Goal: Task Accomplishment & Management: Complete application form

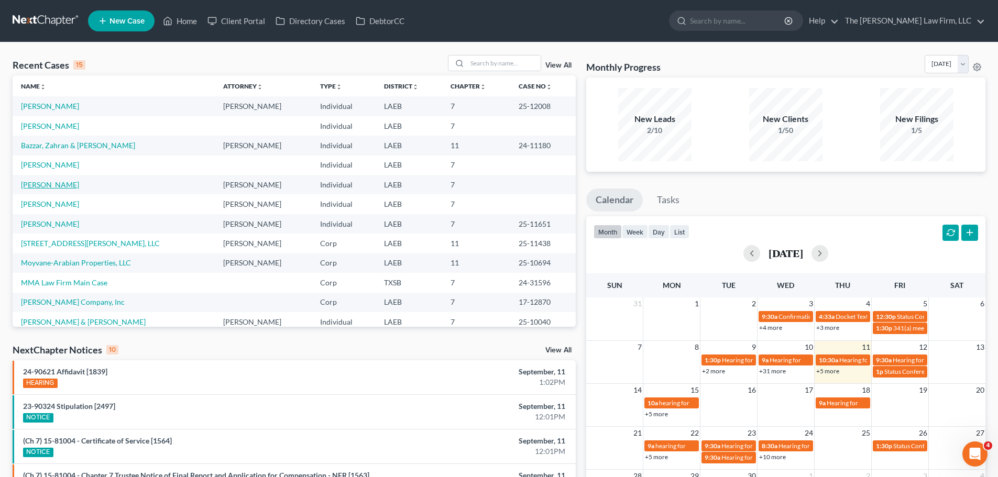
click at [33, 185] on link "[PERSON_NAME]" at bounding box center [50, 184] width 58 height 9
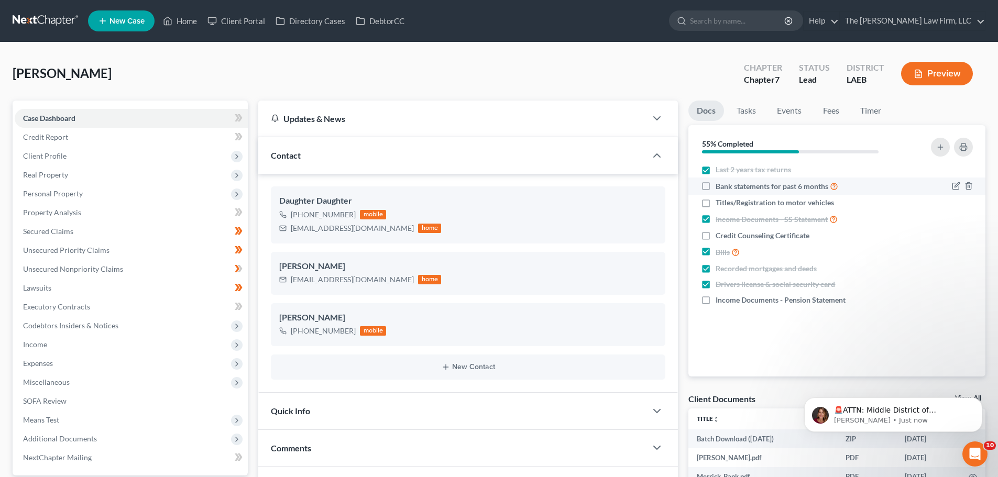
click at [716, 185] on label "Bank statements for past 6 months" at bounding box center [777, 186] width 123 height 12
click at [720, 185] on input "Bank statements for past 6 months" at bounding box center [723, 183] width 7 height 7
checkbox input "true"
click at [716, 301] on label "Income Documents - Pension Statement" at bounding box center [781, 300] width 130 height 10
click at [720, 301] on input "Income Documents - Pension Statement" at bounding box center [723, 298] width 7 height 7
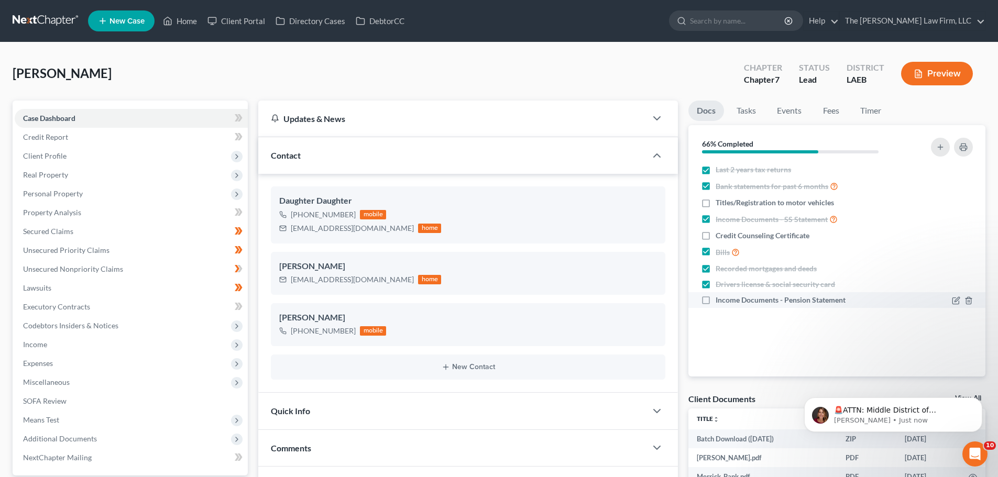
checkbox input "true"
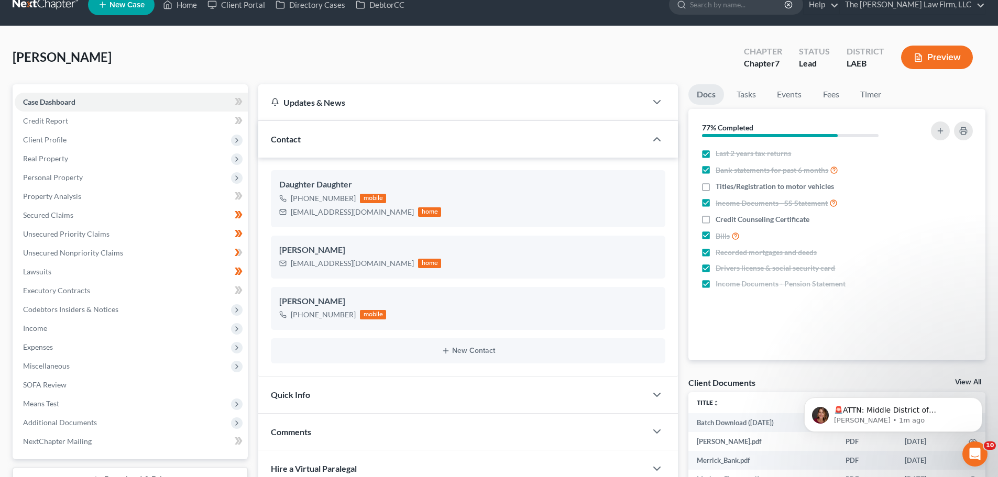
scroll to position [317, 0]
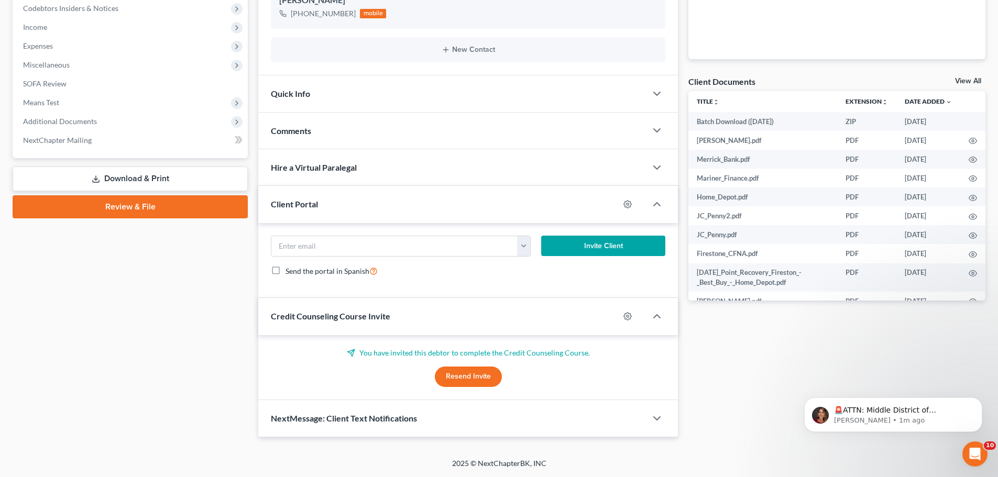
click at [461, 379] on button "Resend Invite" at bounding box center [468, 377] width 67 height 21
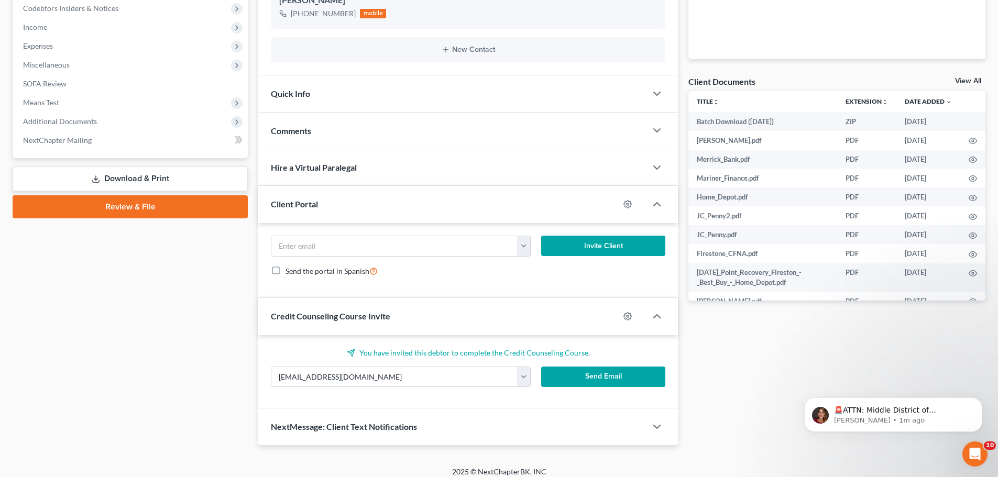
click at [577, 382] on button "Send Email" at bounding box center [603, 377] width 125 height 21
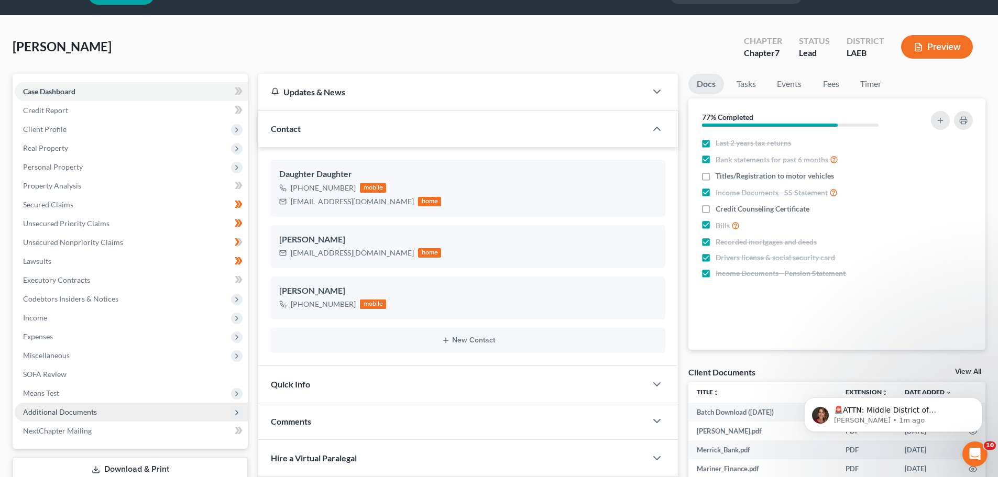
scroll to position [0, 0]
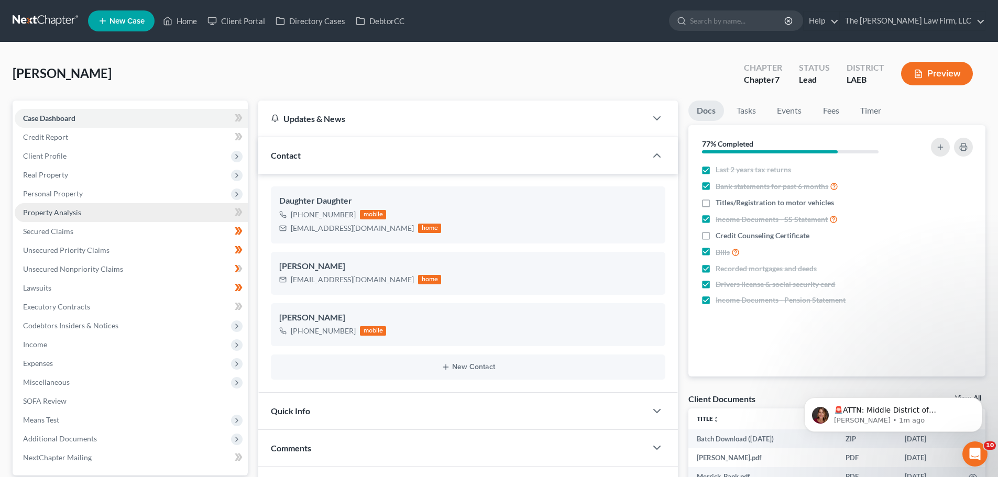
click at [61, 217] on link "Property Analysis" at bounding box center [131, 212] width 233 height 19
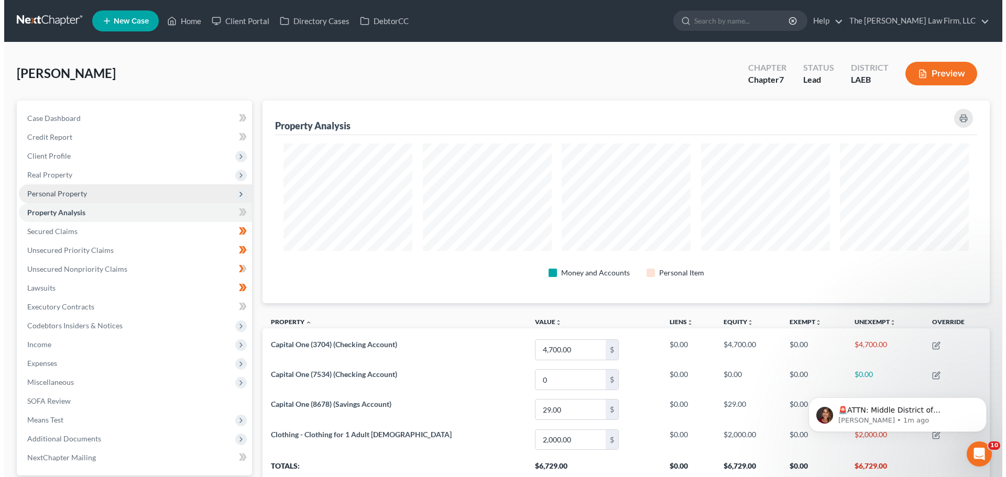
scroll to position [203, 727]
click at [52, 195] on span "Personal Property" at bounding box center [53, 193] width 60 height 9
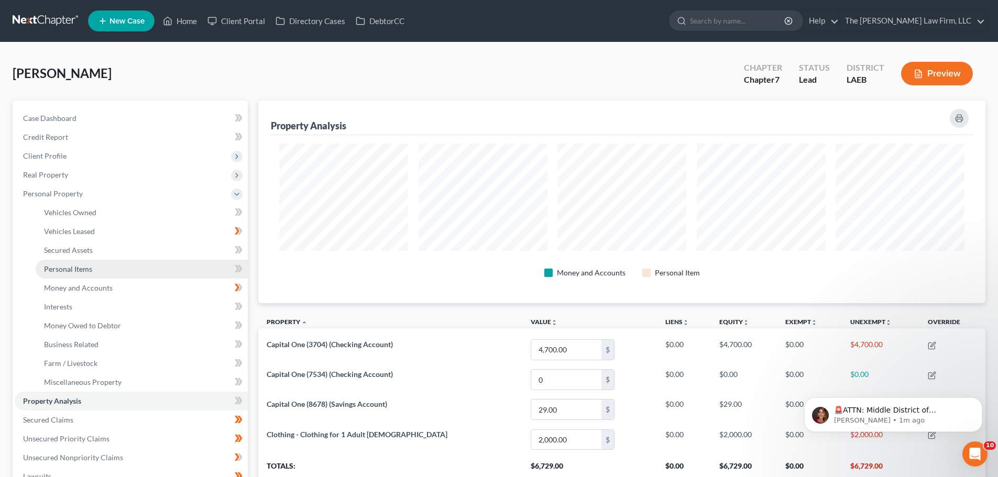
click at [67, 273] on span "Personal Items" at bounding box center [68, 269] width 48 height 9
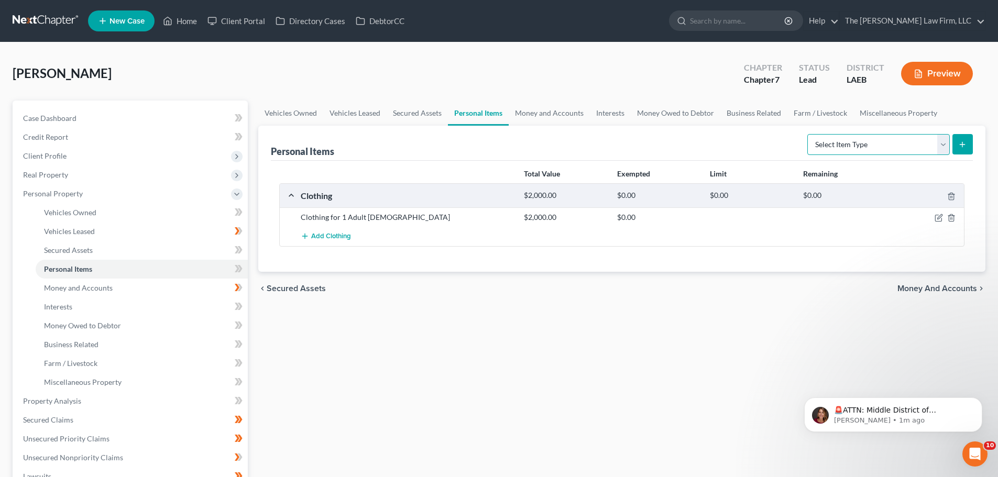
click at [939, 145] on select "Select Item Type Clothing (A/B: 11) Collectibles Of Value (A/B: 8) Electronics …" at bounding box center [878, 144] width 142 height 21
select select "jewelry"
click at [809, 134] on select "Select Item Type Clothing (A/B: 11) Collectibles Of Value (A/B: 8) Electronics …" at bounding box center [878, 144] width 142 height 21
click at [944, 145] on select "Select Item Type Clothing (A/B: 11) Collectibles Of Value (A/B: 8) Electronics …" at bounding box center [878, 144] width 142 height 21
click at [809, 134] on select "Select Item Type Clothing (A/B: 11) Collectibles Of Value (A/B: 8) Electronics …" at bounding box center [878, 144] width 142 height 21
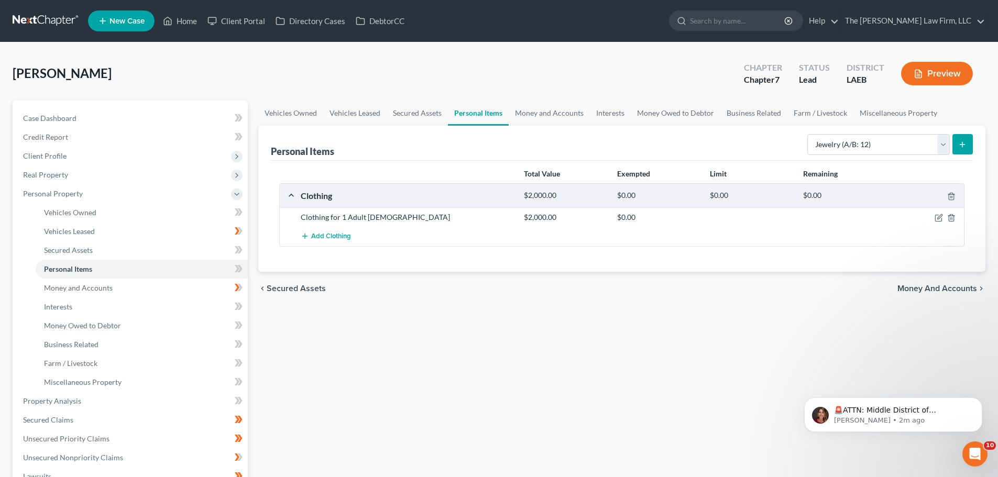
click at [968, 141] on button "submit" at bounding box center [962, 144] width 20 height 20
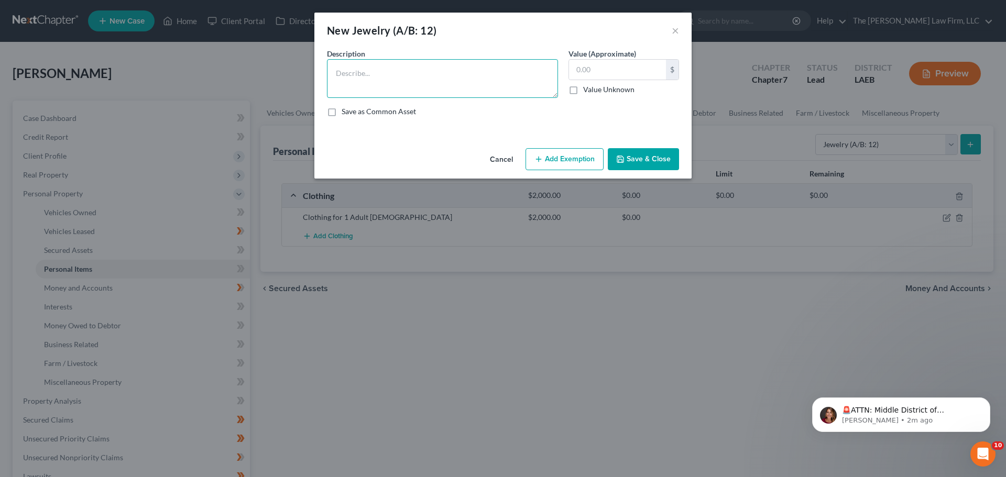
click at [365, 82] on textarea at bounding box center [442, 78] width 231 height 39
type textarea "g"
type textarea "Gold Wedding Band"
click at [583, 89] on label "Value Unknown" at bounding box center [608, 89] width 51 height 10
click at [587, 89] on input "Value Unknown" at bounding box center [590, 87] width 7 height 7
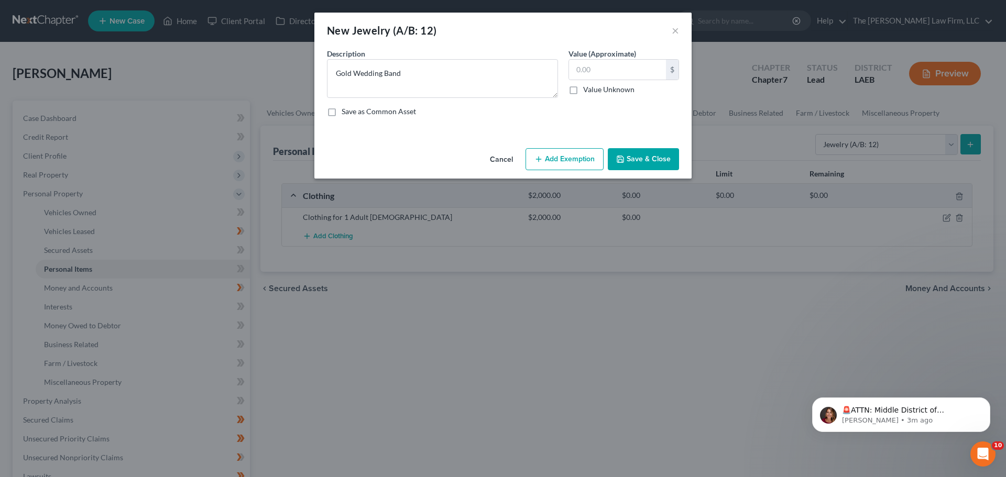
checkbox input "true"
type input "0.00"
click at [652, 160] on button "Save & Close" at bounding box center [643, 159] width 71 height 22
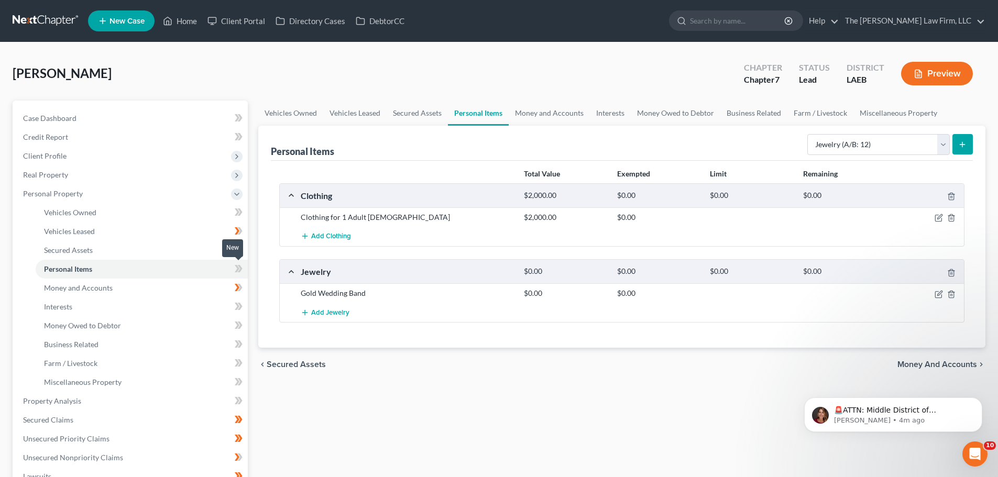
click at [238, 268] on icon at bounding box center [237, 268] width 5 height 7
click at [942, 69] on button "Preview" at bounding box center [937, 74] width 72 height 24
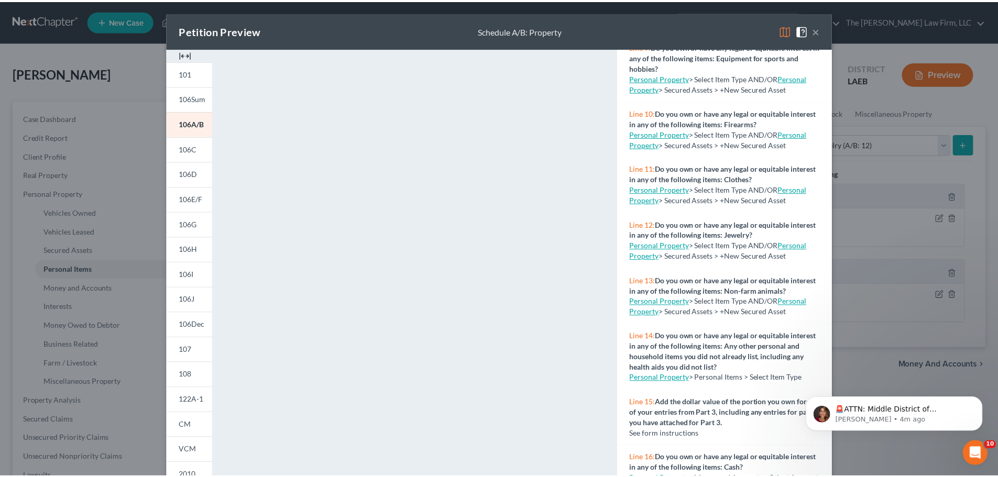
scroll to position [786, 0]
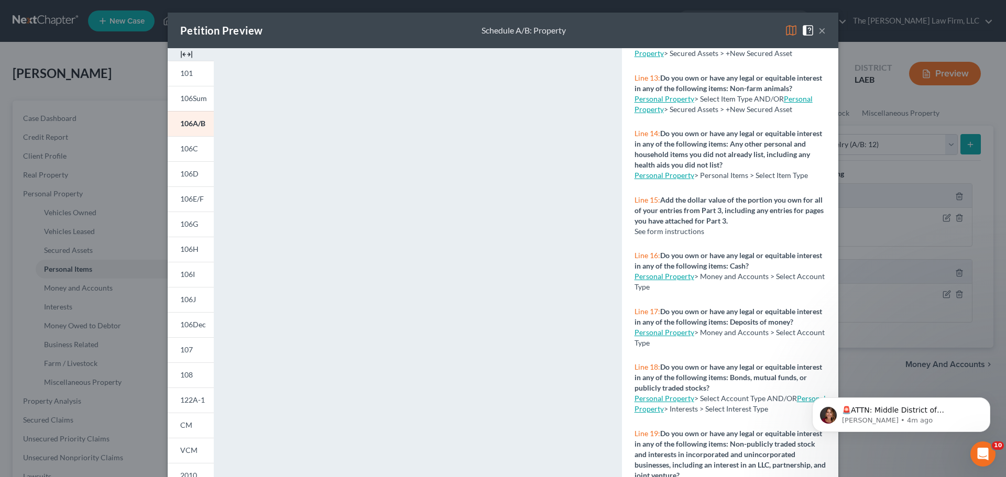
click at [818, 31] on button "×" at bounding box center [821, 30] width 7 height 13
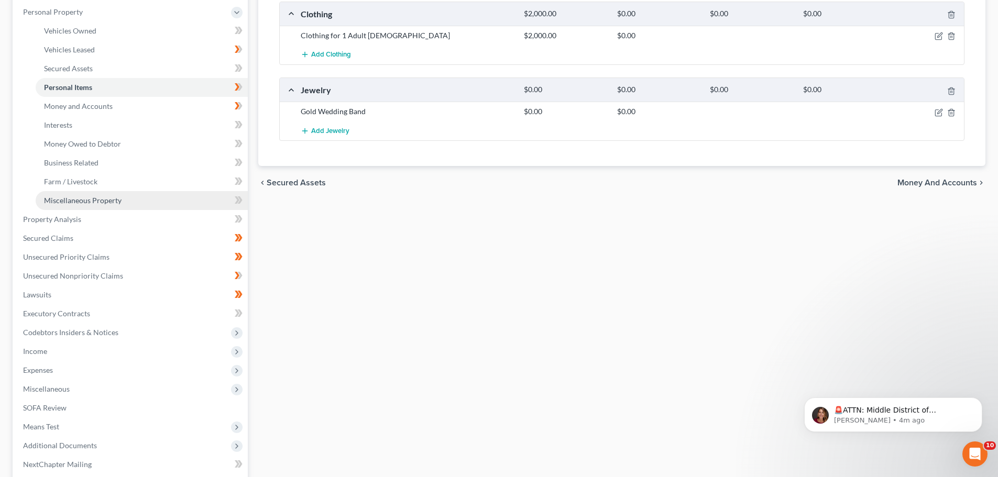
scroll to position [287, 0]
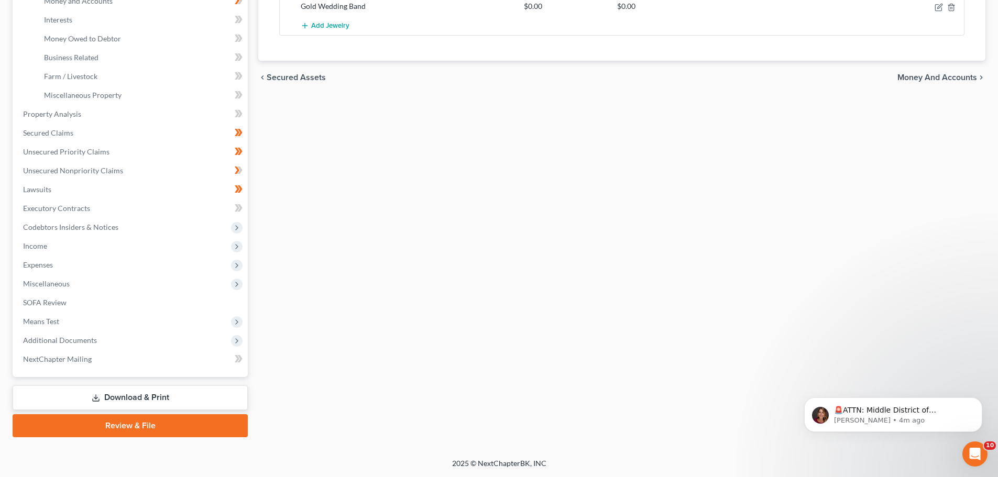
click at [131, 402] on link "Download & Print" at bounding box center [130, 398] width 235 height 25
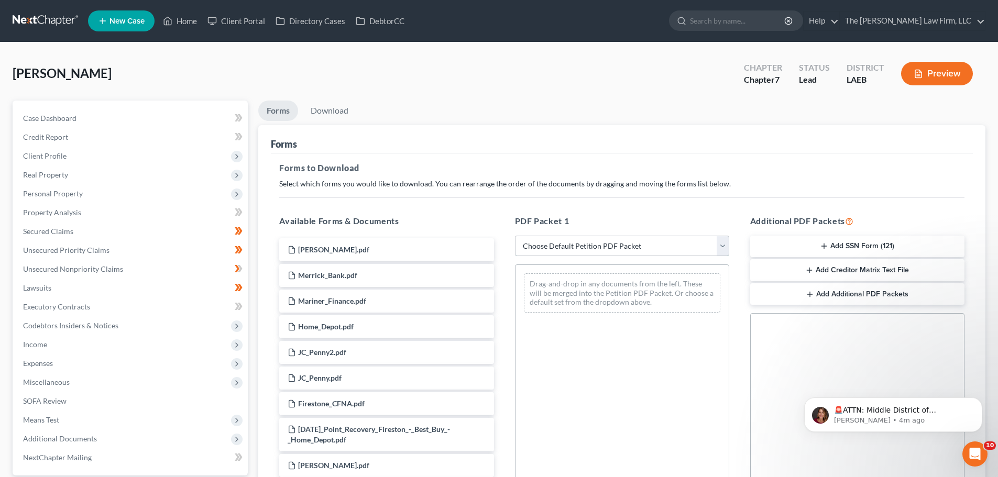
click at [619, 247] on select "Choose Default Petition PDF Packet Complete Bankruptcy Petition (all forms and …" at bounding box center [622, 246] width 214 height 21
select select "0"
click at [519, 236] on select "Choose Default Petition PDF Packet Complete Bankruptcy Petition (all forms and …" at bounding box center [622, 246] width 214 height 21
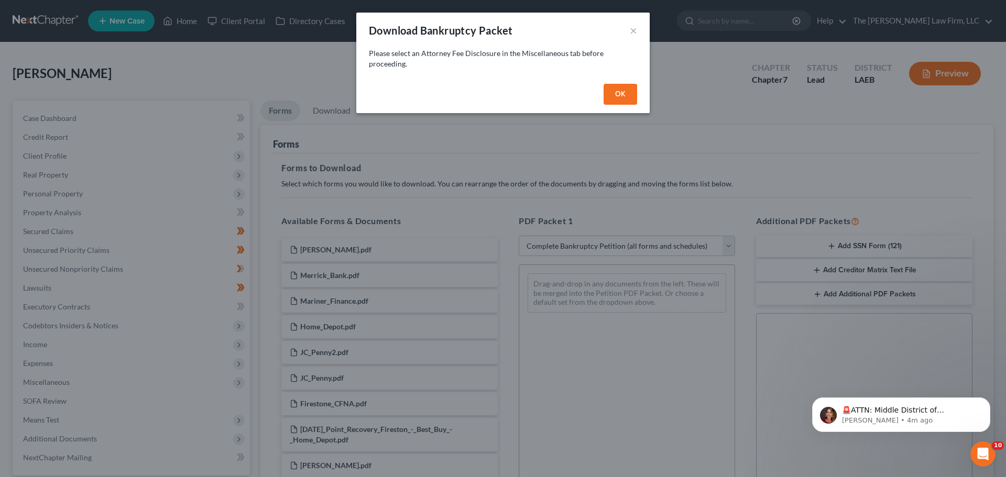
click at [621, 97] on button "OK" at bounding box center [620, 94] width 34 height 21
select select
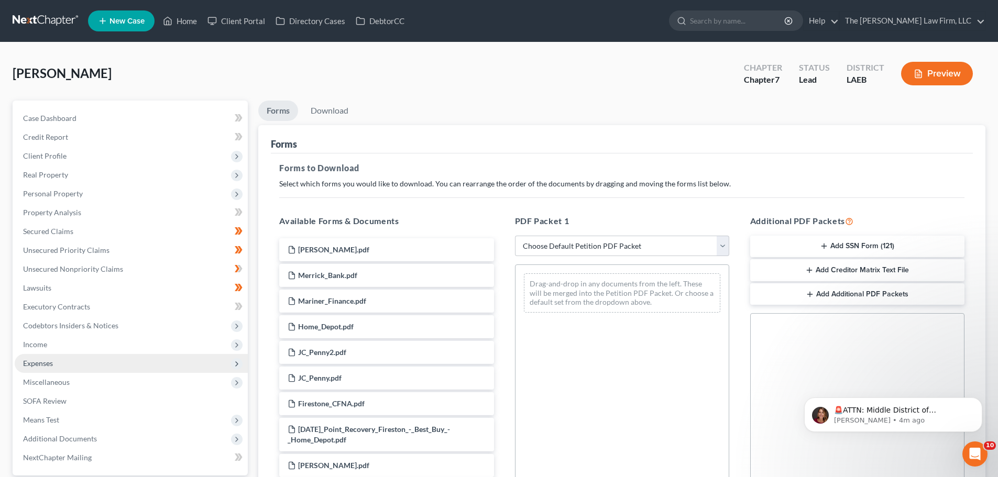
scroll to position [170, 0]
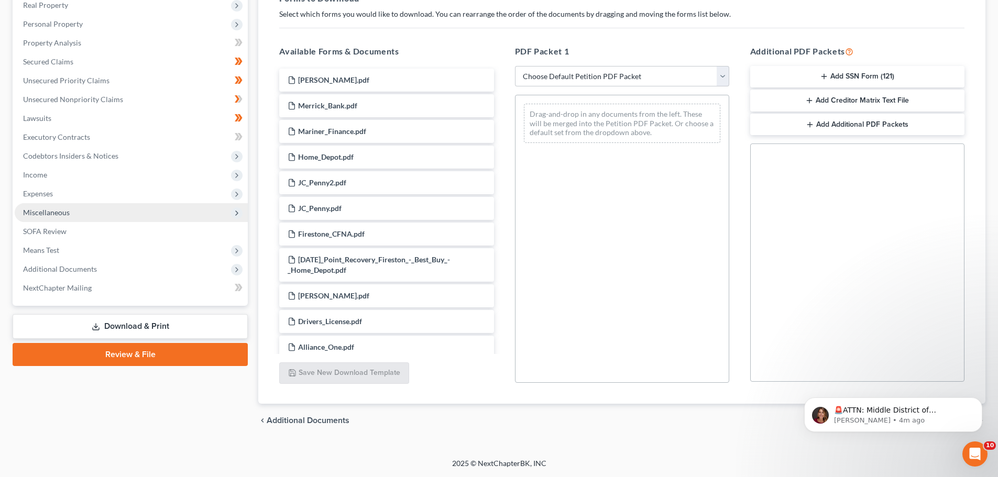
click at [41, 215] on span "Miscellaneous" at bounding box center [46, 212] width 47 height 9
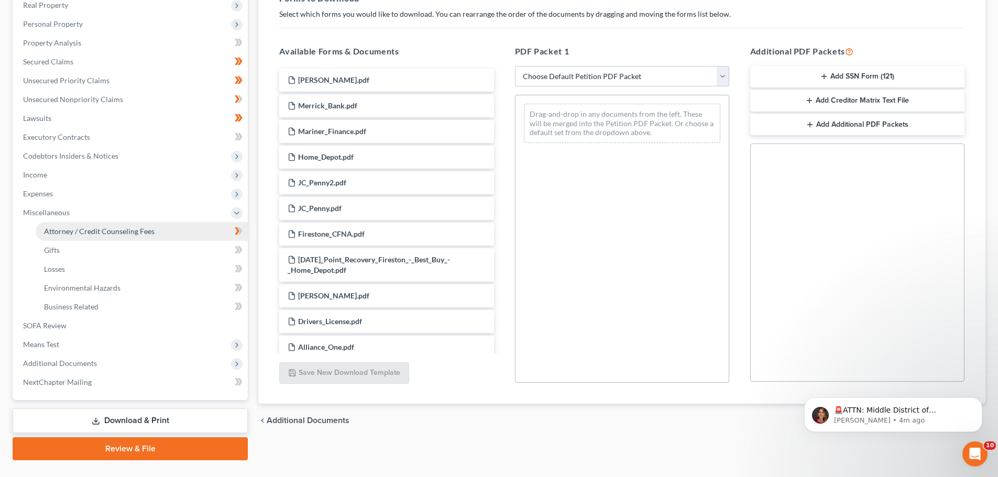
click at [53, 232] on span "Attorney / Credit Counseling Fees" at bounding box center [99, 231] width 111 height 9
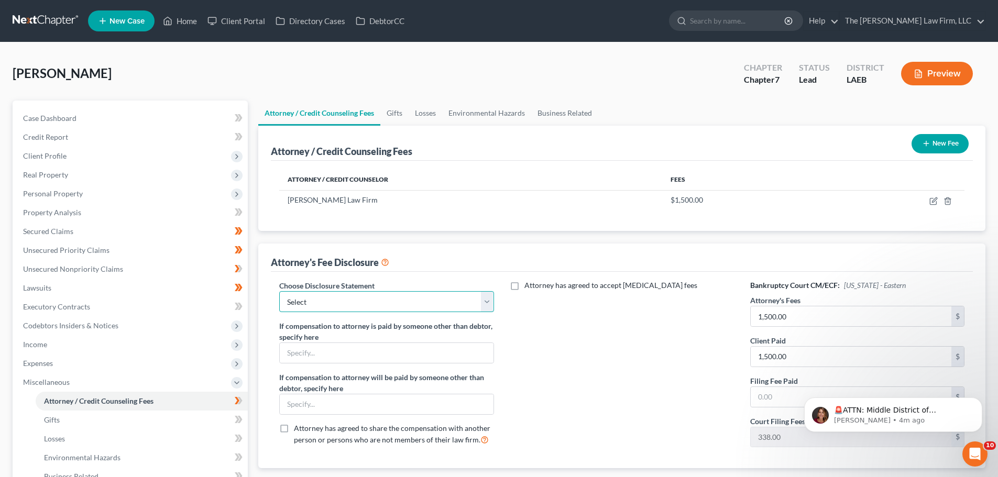
click at [330, 304] on select "Select Ch. 13 Ch. 11 Ch. 7" at bounding box center [386, 301] width 214 height 21
select select "2"
click at [279, 291] on select "Select Ch. 13 Ch. 11 Ch. 7" at bounding box center [386, 301] width 214 height 21
click at [582, 371] on div "Attorney has agreed to accept [MEDICAL_DATA] fees" at bounding box center [621, 367] width 235 height 175
click at [68, 343] on span "Income" at bounding box center [131, 344] width 233 height 19
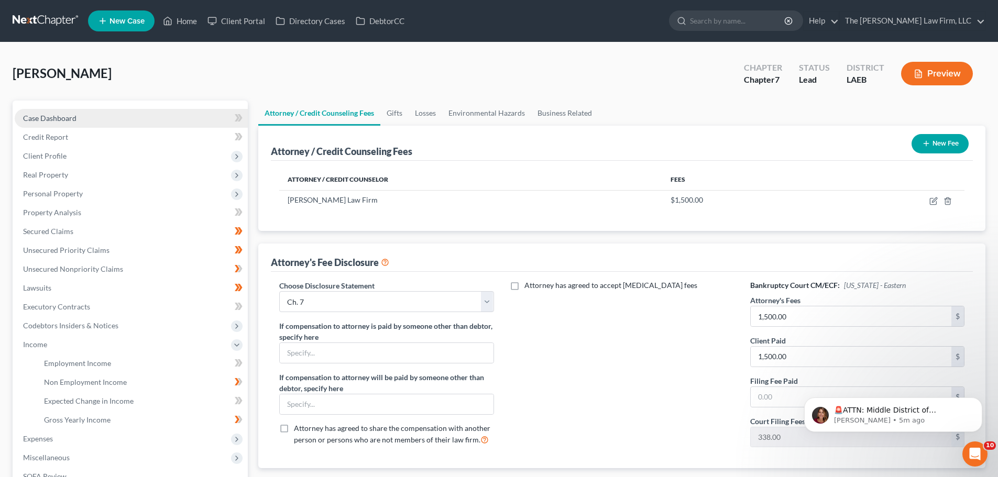
click at [48, 114] on span "Case Dashboard" at bounding box center [49, 118] width 53 height 9
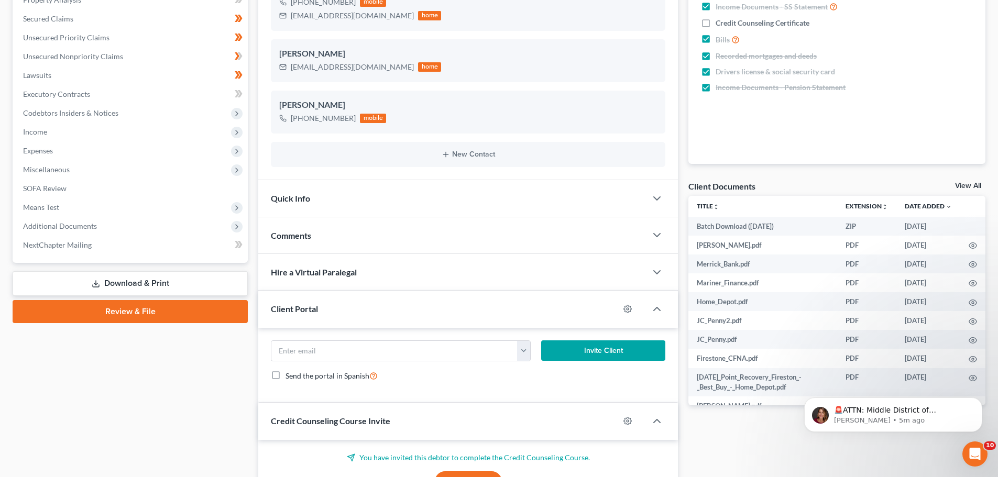
scroll to position [317, 0]
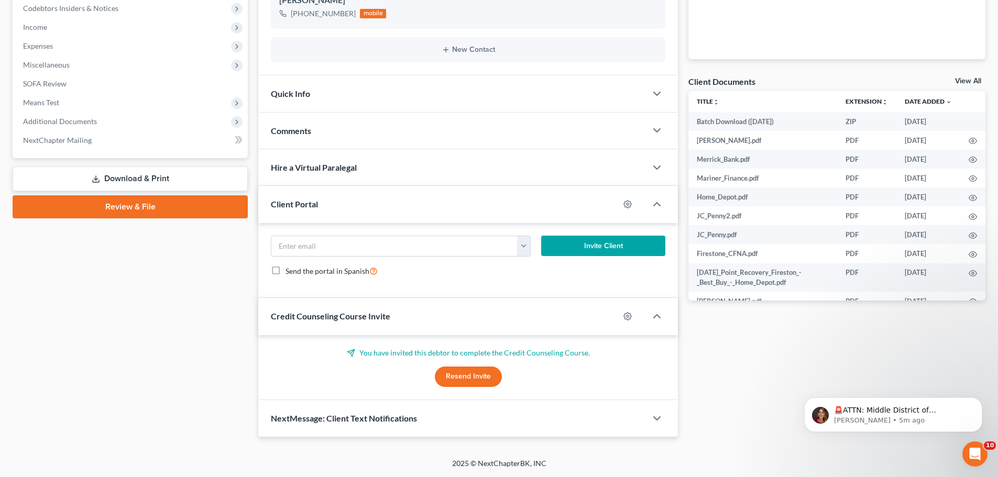
click at [115, 177] on link "Download & Print" at bounding box center [130, 179] width 235 height 25
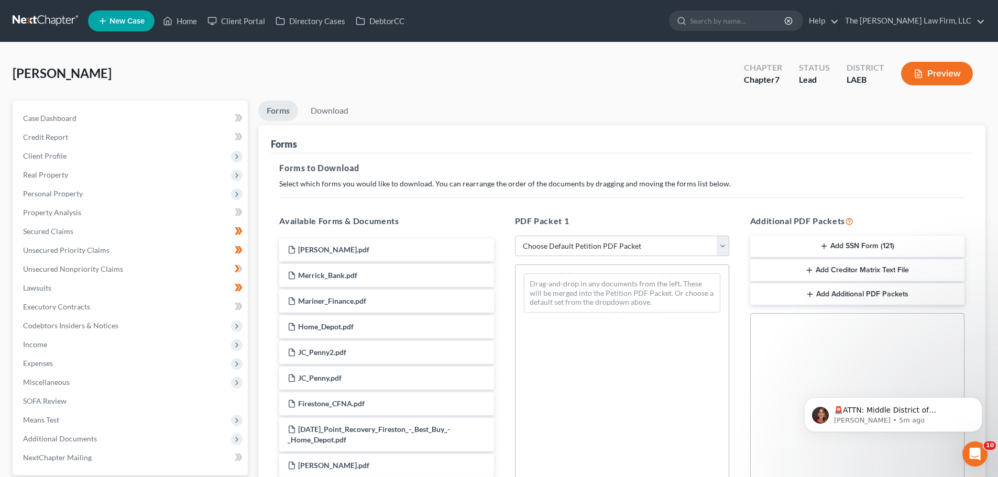
click at [579, 250] on select "Choose Default Petition PDF Packet Complete Bankruptcy Petition (all forms and …" at bounding box center [622, 246] width 214 height 21
select select "0"
click at [515, 236] on select "Choose Default Petition PDF Packet Complete Bankruptcy Petition (all forms and …" at bounding box center [622, 246] width 214 height 21
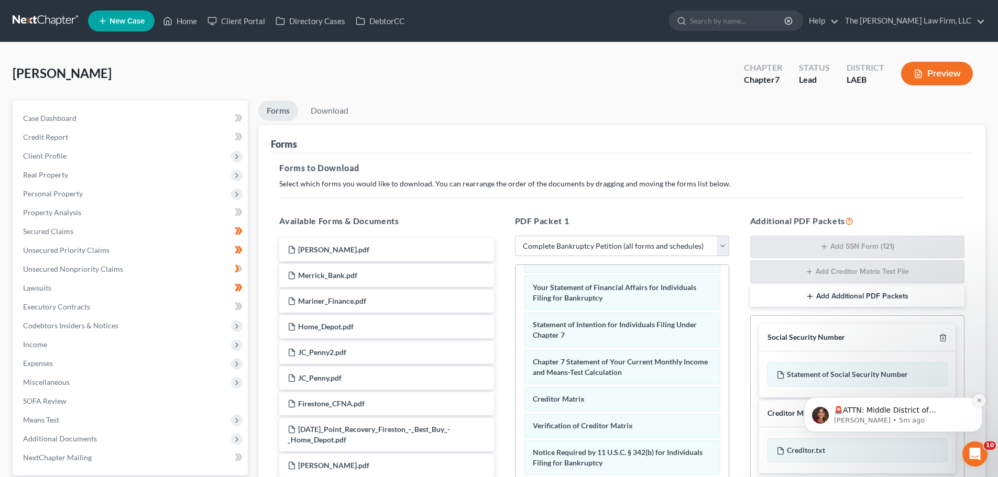
click at [979, 401] on icon "Dismiss notification" at bounding box center [979, 401] width 6 height 6
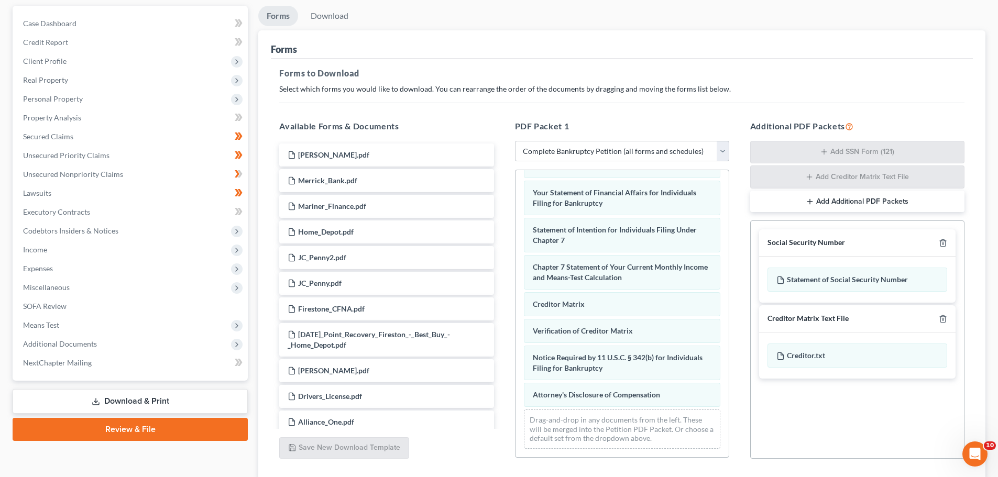
scroll to position [171, 0]
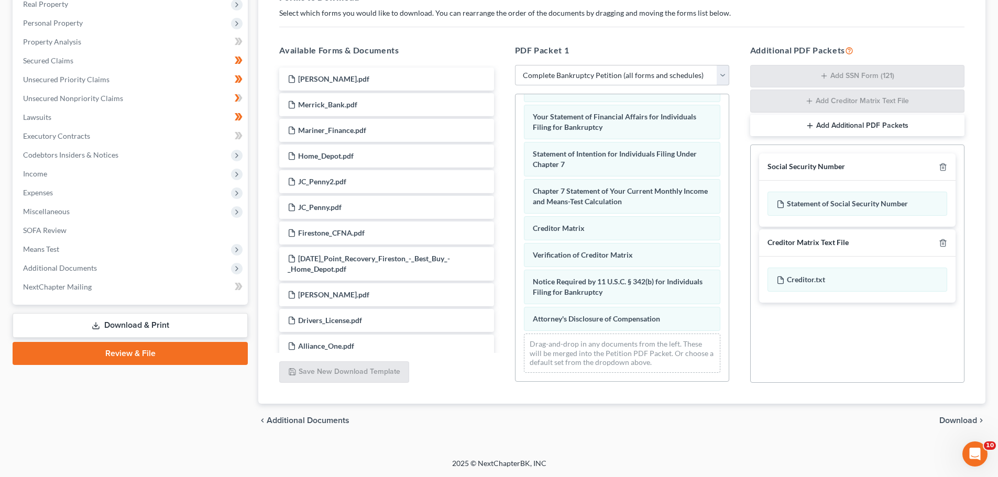
click at [957, 424] on span "Download" at bounding box center [958, 420] width 38 height 8
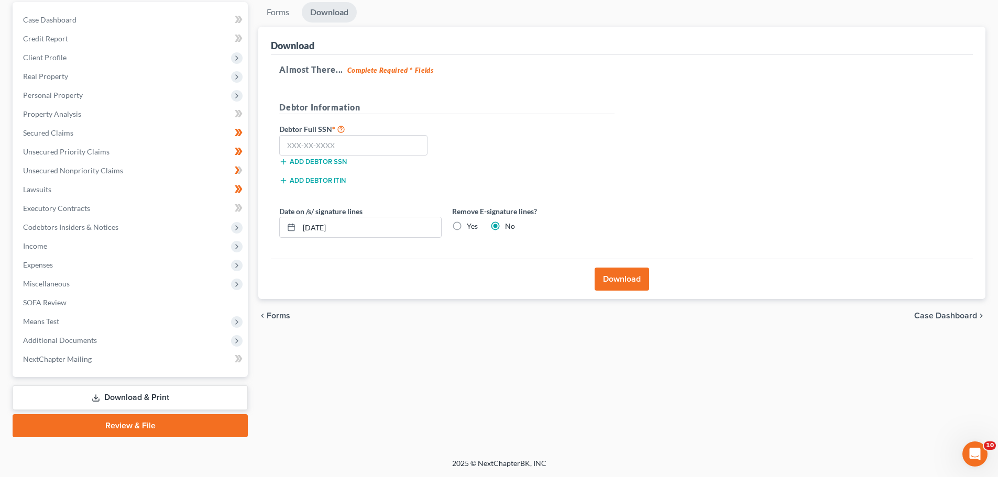
scroll to position [98, 0]
click at [623, 283] on button "Download" at bounding box center [622, 279] width 54 height 23
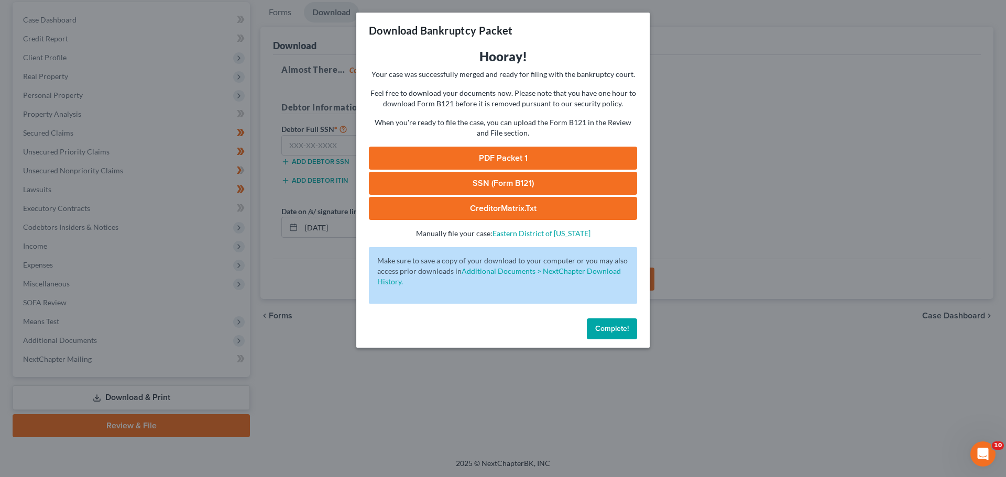
click at [495, 160] on link "PDF Packet 1" at bounding box center [503, 158] width 268 height 23
click at [610, 326] on span "Complete!" at bounding box center [612, 328] width 34 height 9
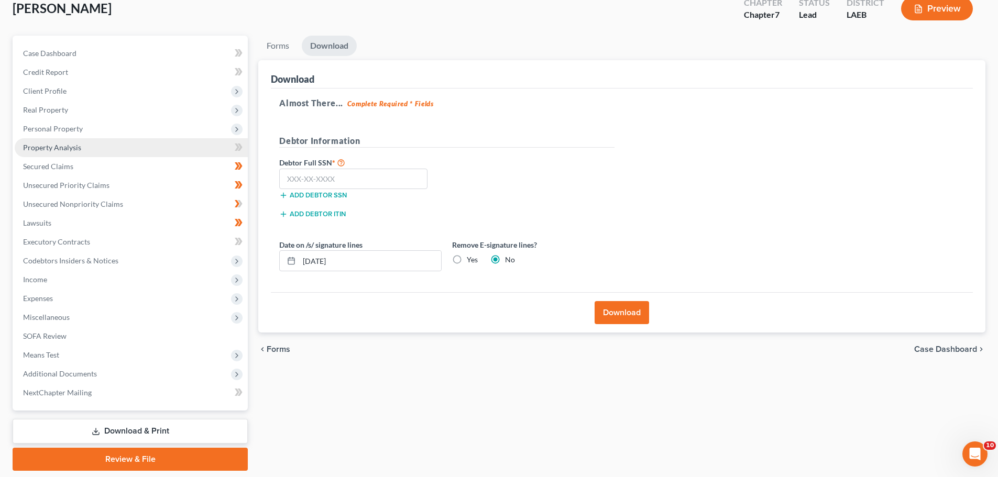
scroll to position [46, 0]
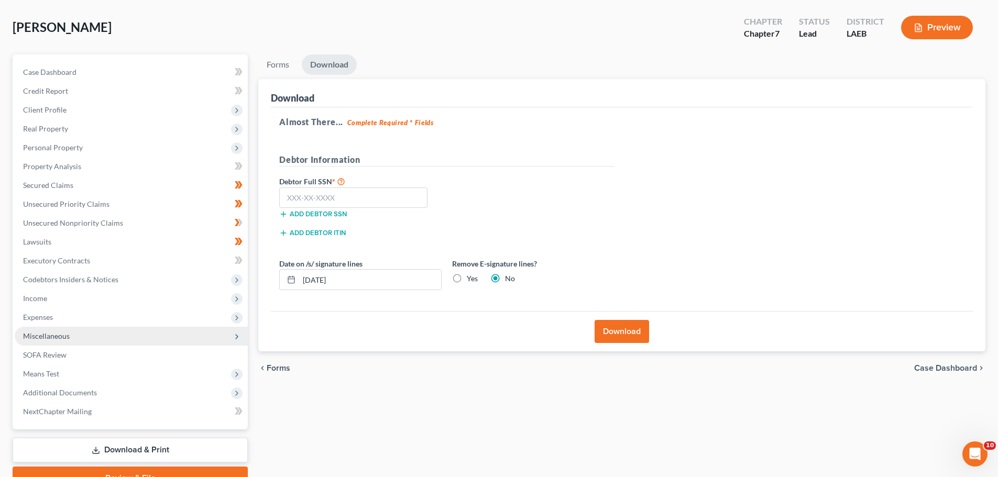
click at [49, 337] on span "Miscellaneous" at bounding box center [46, 336] width 47 height 9
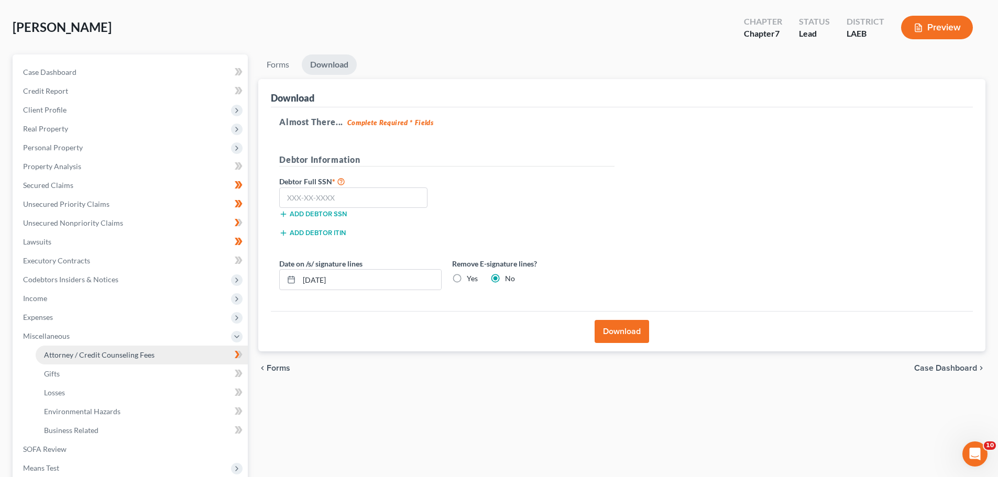
click at [64, 358] on span "Attorney / Credit Counseling Fees" at bounding box center [99, 354] width 111 height 9
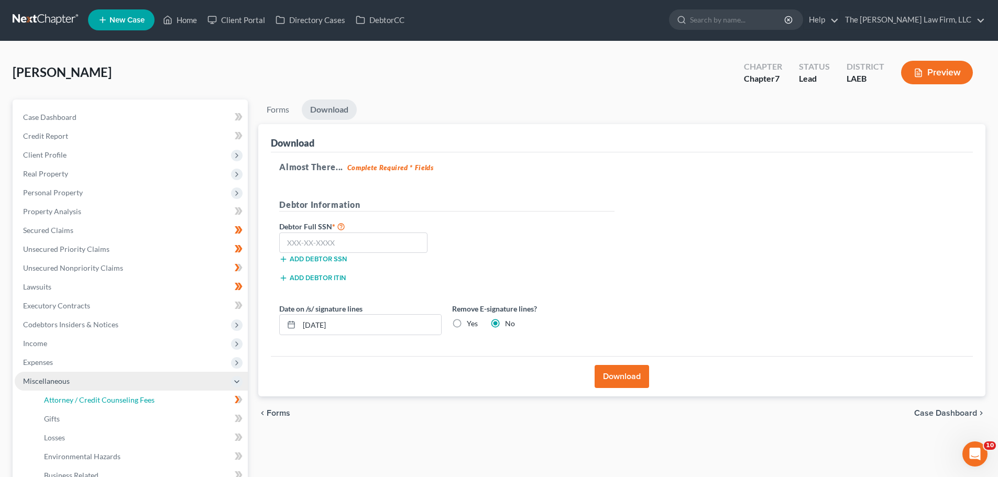
select select "2"
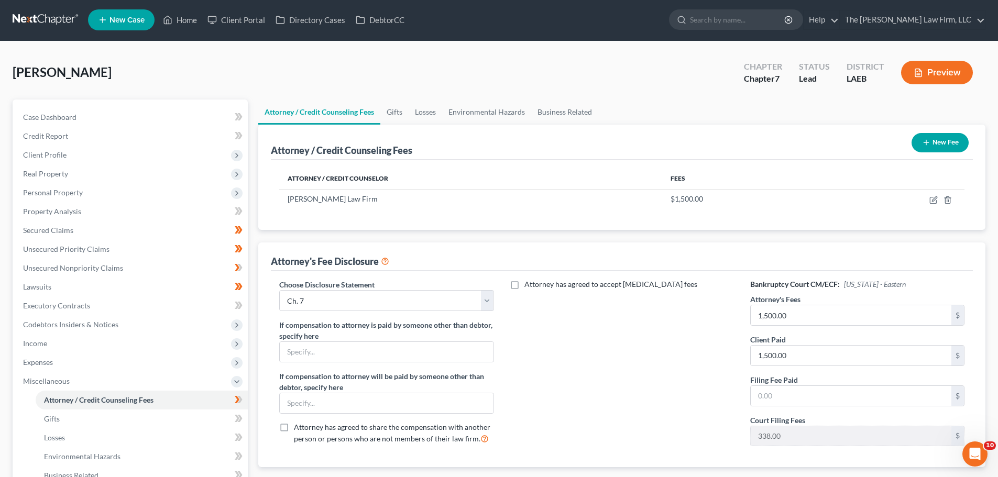
scroll to position [0, 0]
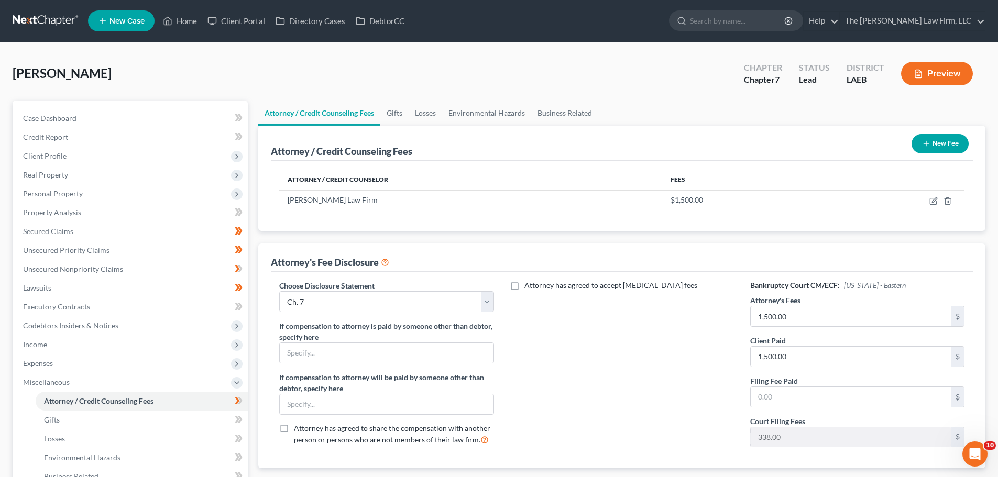
click at [923, 144] on line "button" at bounding box center [925, 144] width 5 height 0
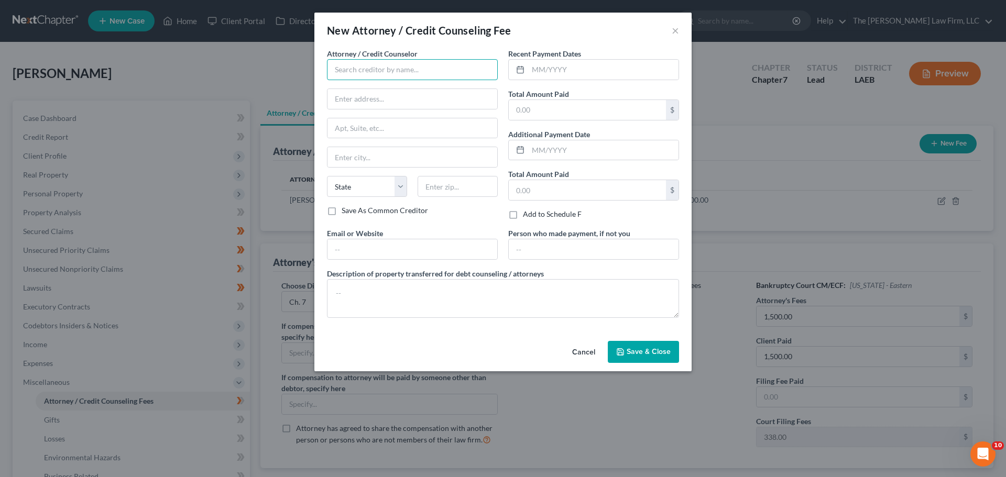
click at [420, 69] on input "text" at bounding box center [412, 69] width 171 height 21
type input "The [PERSON_NAME] Law Firm"
drag, startPoint x: 362, startPoint y: 103, endPoint x: 398, endPoint y: 101, distance: 36.2
click at [362, 103] on input "text" at bounding box center [412, 99] width 170 height 20
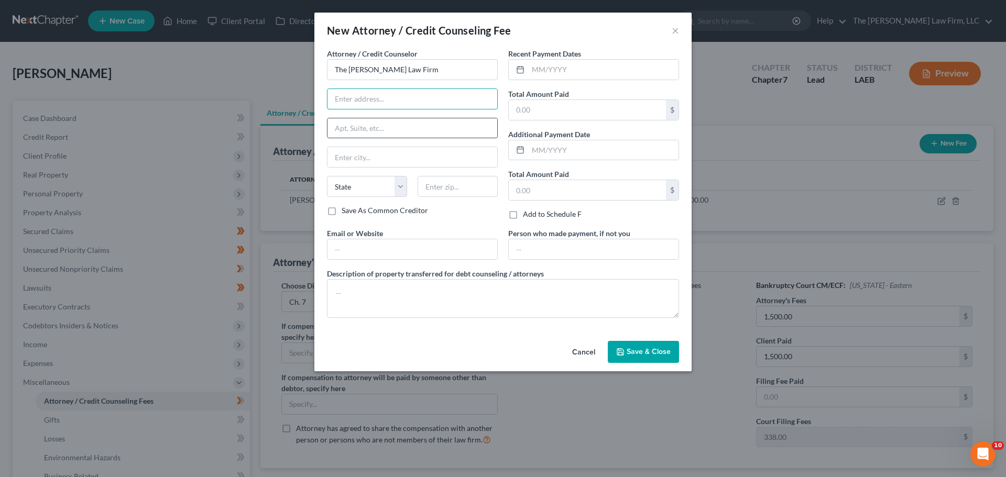
type input "[STREET_ADDRESS]"
type input "Metairie"
select select "19"
type input "70002"
drag, startPoint x: 561, startPoint y: 71, endPoint x: 617, endPoint y: 71, distance: 56.0
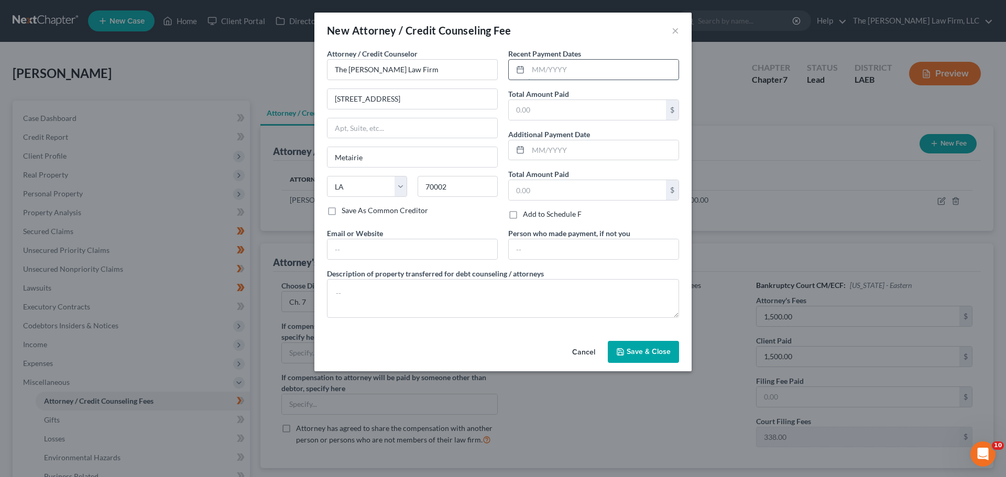
click at [561, 71] on input "text" at bounding box center [603, 70] width 150 height 20
type input "[DATE]"
drag, startPoint x: 550, startPoint y: 119, endPoint x: 547, endPoint y: 113, distance: 7.5
click at [550, 119] on input "text" at bounding box center [587, 110] width 157 height 20
type input "36.00"
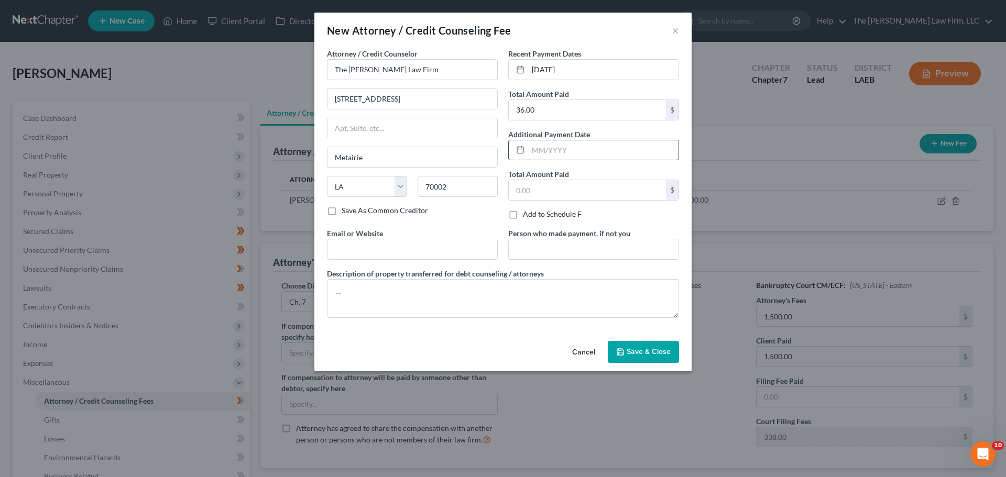
click at [558, 155] on input "text" at bounding box center [603, 150] width 150 height 20
type input "8/04/2"
drag, startPoint x: 593, startPoint y: 354, endPoint x: 596, endPoint y: 332, distance: 22.2
click at [593, 354] on button "Cancel" at bounding box center [584, 352] width 40 height 21
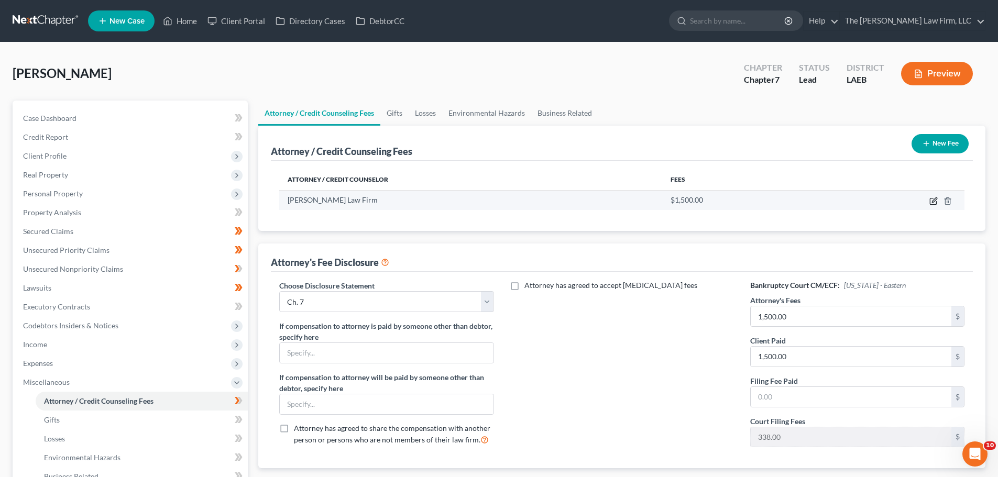
click at [932, 202] on icon "button" at bounding box center [934, 199] width 5 height 5
select select "19"
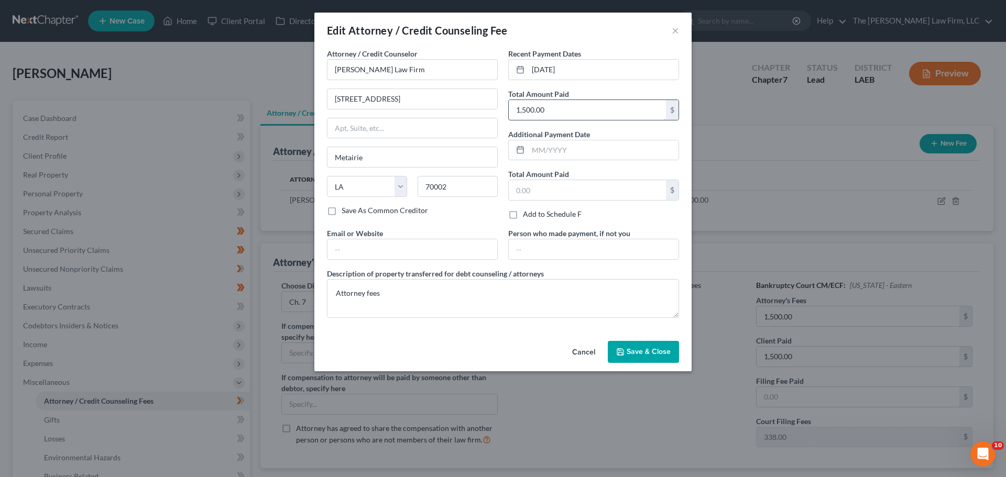
click at [560, 113] on input "1,500.00" at bounding box center [587, 110] width 157 height 20
click at [558, 109] on input "1,500.00" at bounding box center [587, 110] width 157 height 20
drag, startPoint x: 558, startPoint y: 109, endPoint x: 461, endPoint y: 104, distance: 97.0
click at [461, 104] on div "Attorney / Credit Counselor * [PERSON_NAME] Law Firm [STREET_ADDRESS] [GEOGRAPH…" at bounding box center [503, 187] width 362 height 278
type input "1,874.00"
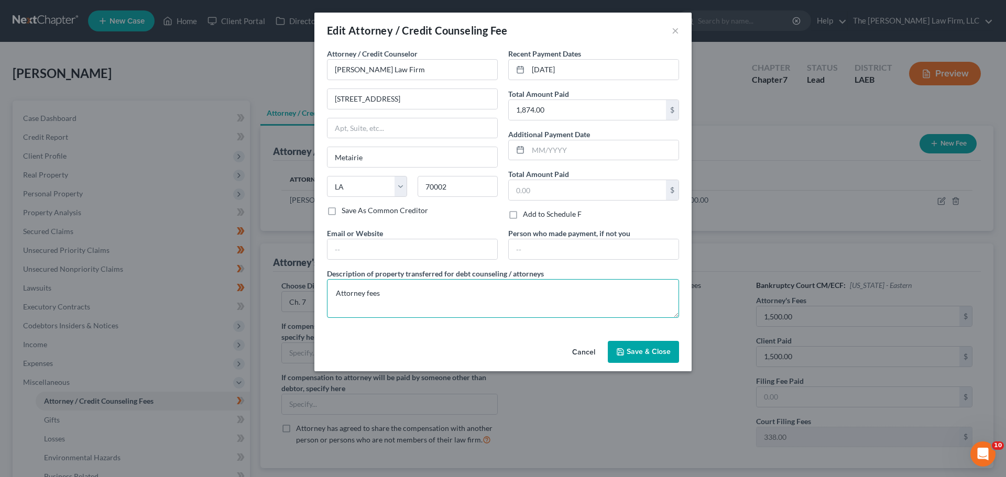
click at [393, 295] on textarea "Attorney fees" at bounding box center [503, 298] width 352 height 39
type textarea "Attorney fees, Credit Report Fee, and Filing Fee"
click at [640, 350] on span "Save & Close" at bounding box center [648, 351] width 44 height 9
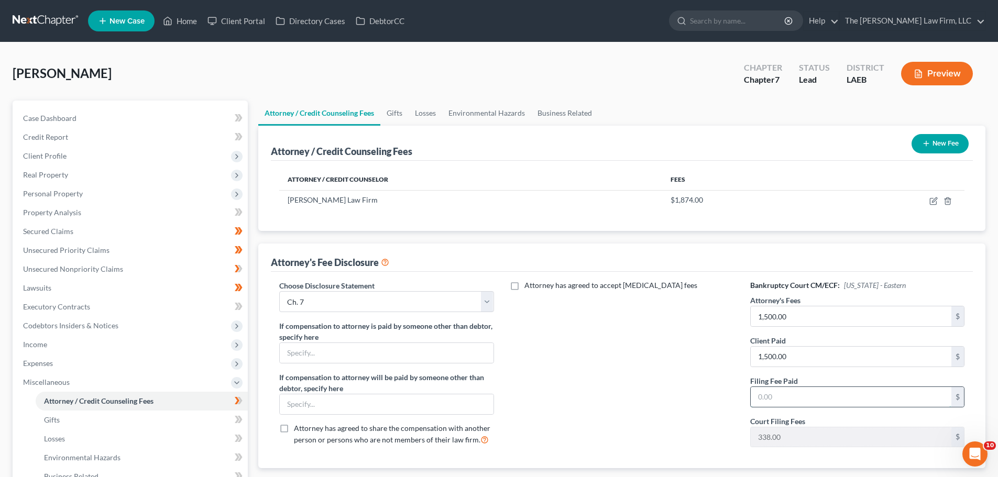
click at [776, 398] on input "text" at bounding box center [851, 397] width 201 height 20
type input "1,874.00"
click at [787, 400] on input "text" at bounding box center [851, 397] width 201 height 20
type input "338.00"
click at [564, 408] on div "Attorney has agreed to accept [MEDICAL_DATA] fees" at bounding box center [621, 367] width 235 height 175
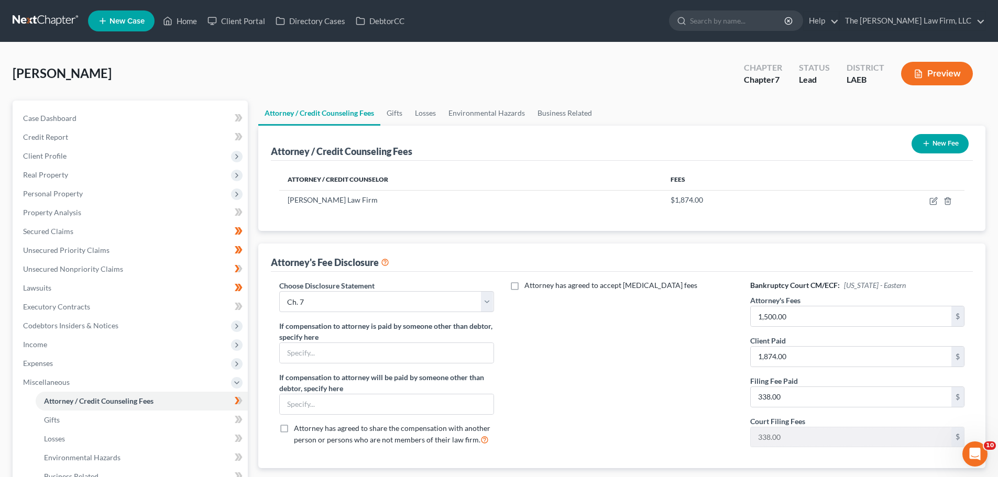
click at [682, 324] on div "Attorney has agreed to accept [MEDICAL_DATA] fees" at bounding box center [621, 367] width 235 height 175
click at [49, 120] on span "Case Dashboard" at bounding box center [49, 118] width 53 height 9
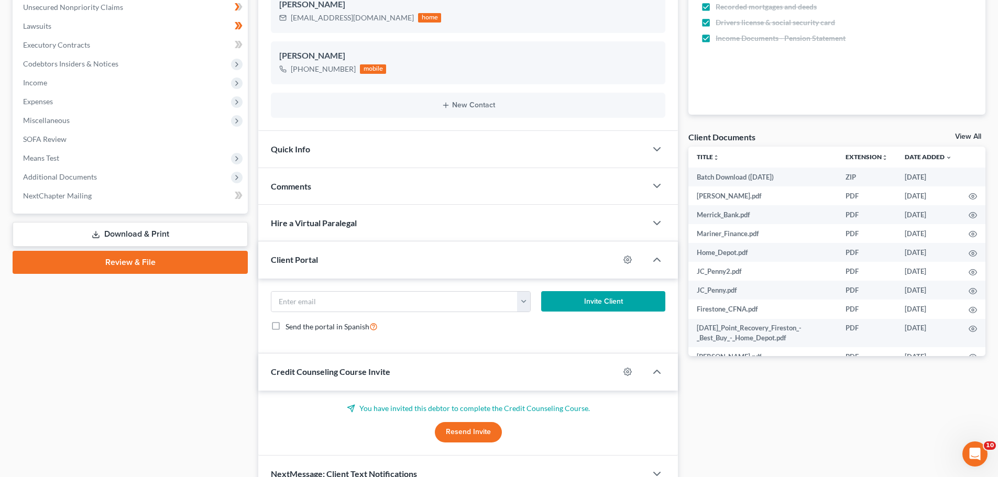
scroll to position [317, 0]
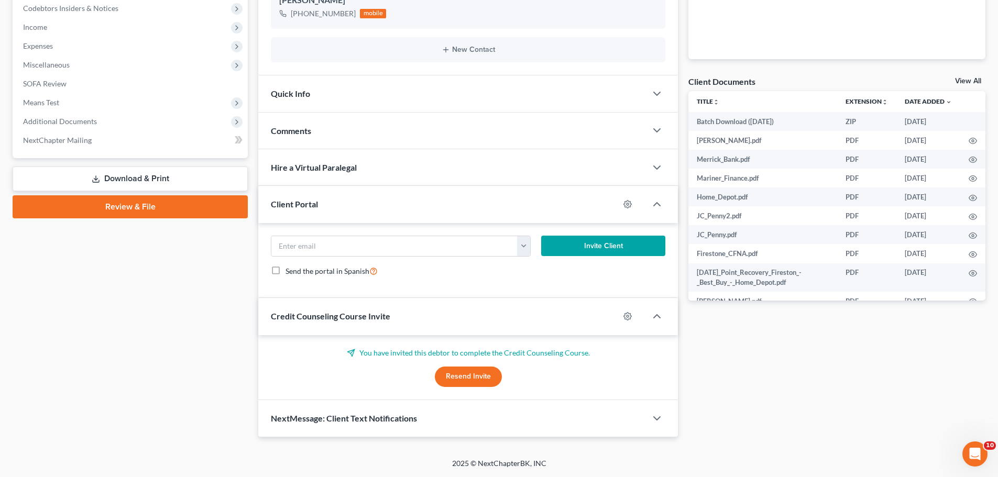
click at [118, 177] on link "Download & Print" at bounding box center [130, 179] width 235 height 25
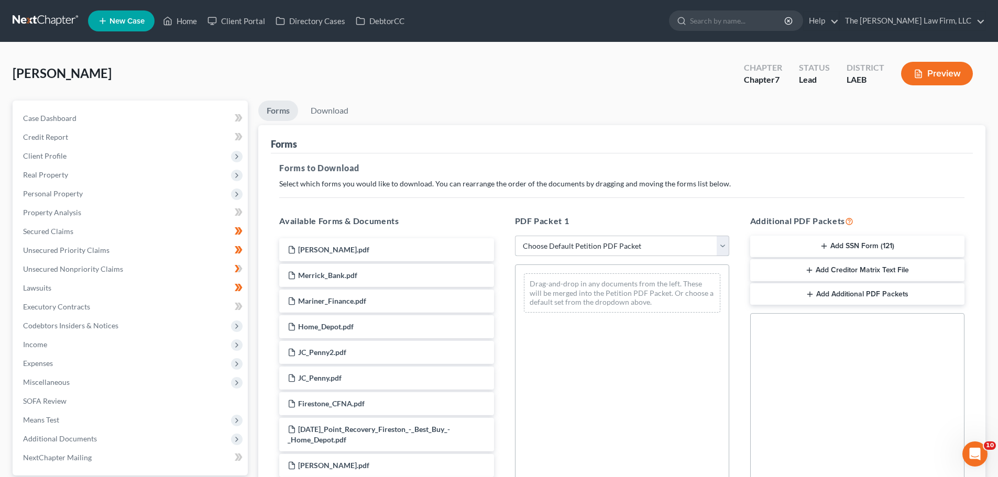
click at [611, 241] on select "Choose Default Petition PDF Packet Complete Bankruptcy Petition (all forms and …" at bounding box center [622, 246] width 214 height 21
select select "0"
click at [515, 236] on select "Choose Default Petition PDF Packet Complete Bankruptcy Petition (all forms and …" at bounding box center [622, 246] width 214 height 21
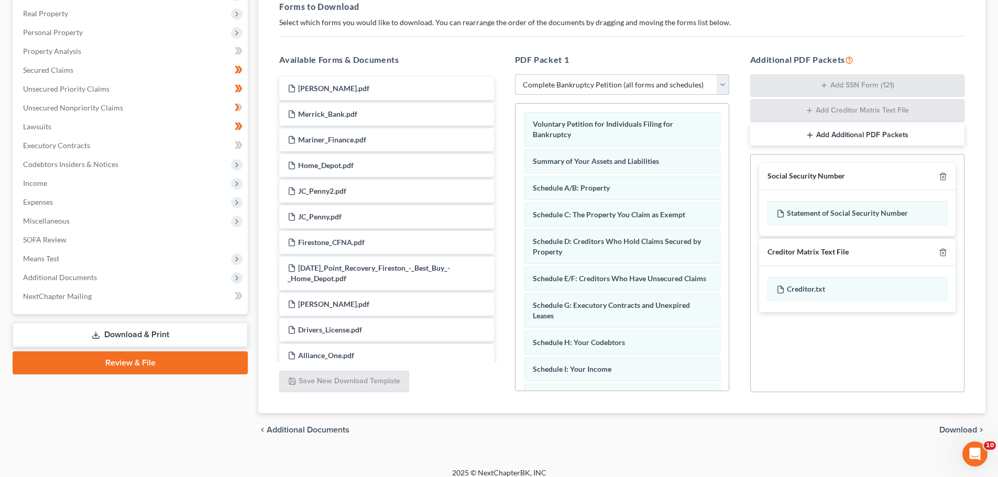
scroll to position [171, 0]
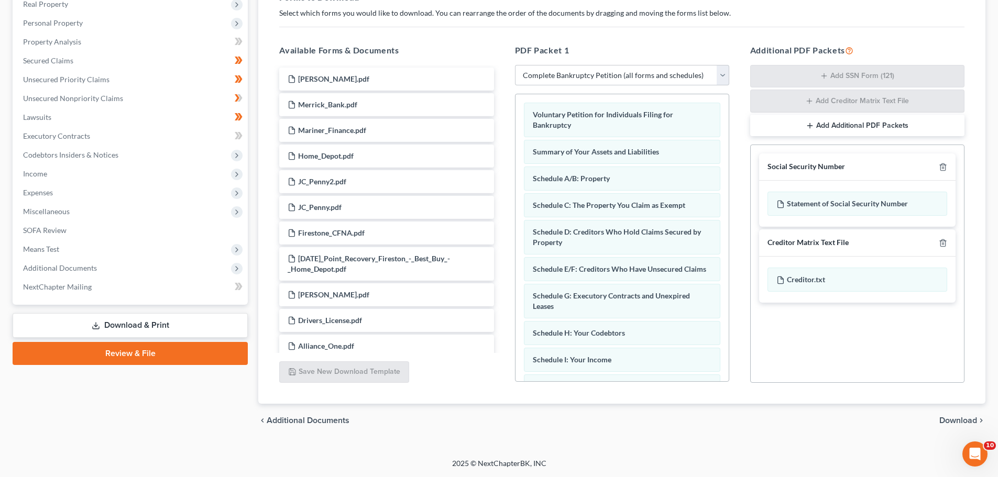
click at [961, 420] on span "Download" at bounding box center [958, 420] width 38 height 8
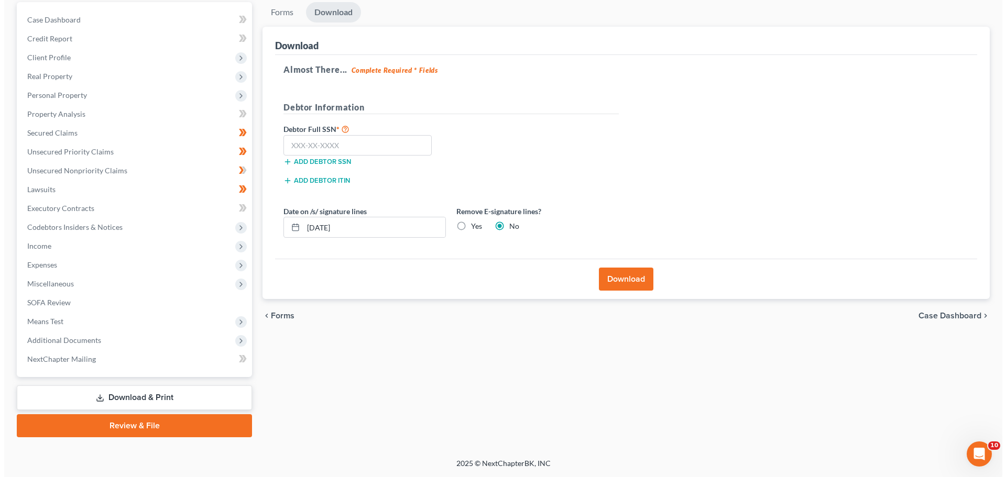
scroll to position [98, 0]
click at [627, 286] on button "Download" at bounding box center [622, 279] width 54 height 23
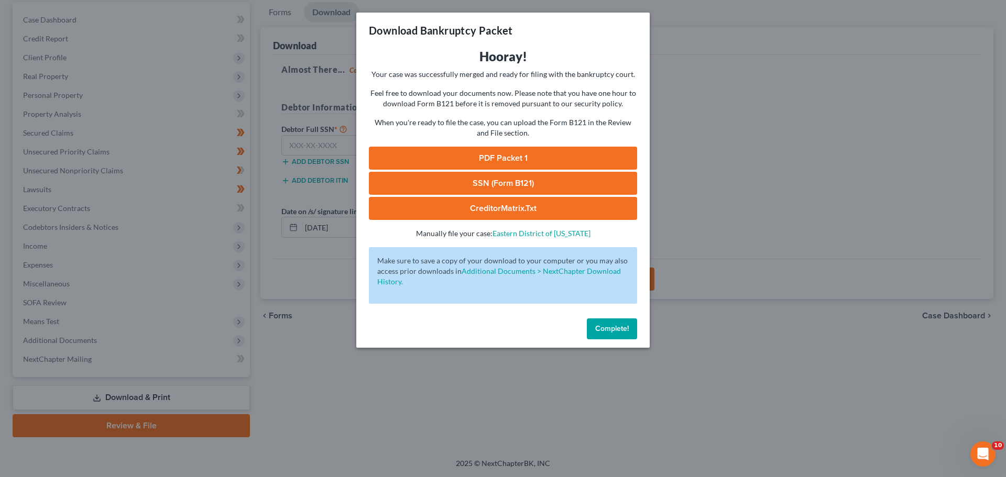
click at [488, 157] on link "PDF Packet 1" at bounding box center [503, 158] width 268 height 23
